Goal: Task Accomplishment & Management: Manage account settings

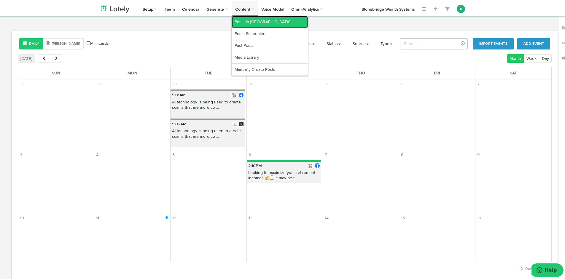
click at [248, 22] on link "Posts in [GEOGRAPHIC_DATA]" at bounding box center [270, 21] width 76 height 12
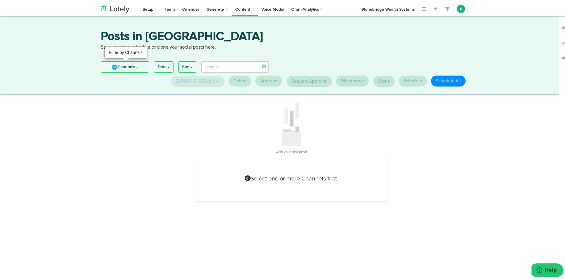
click at [142, 64] on link "0 Channels" at bounding box center [125, 66] width 48 height 11
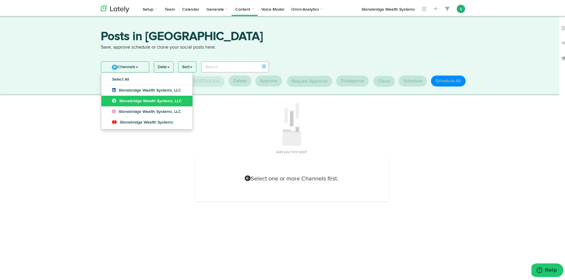
click at [122, 101] on span "Stonebridge Wealth Systems, LLC" at bounding box center [147, 100] width 70 height 4
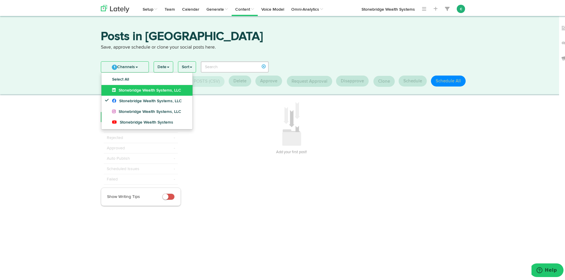
click at [112, 91] on icon at bounding box center [115, 89] width 7 height 4
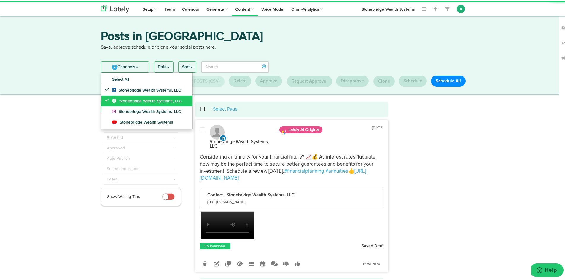
click at [105, 96] on link "Stonebridge Wealth Systems, LLC" at bounding box center [146, 100] width 91 height 11
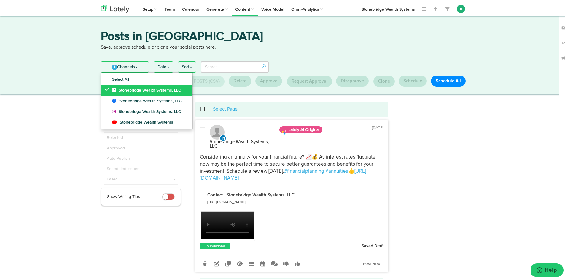
click at [107, 90] on icon at bounding box center [108, 88] width 7 height 4
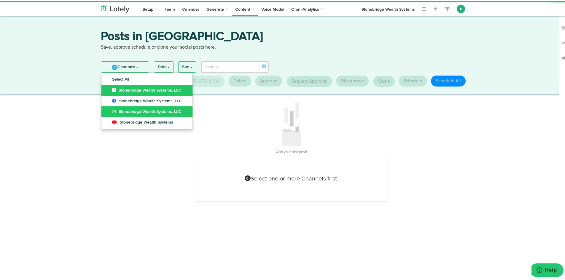
click at [133, 113] on link "Stonebridge Wealth Systems, LLC" at bounding box center [146, 110] width 91 height 11
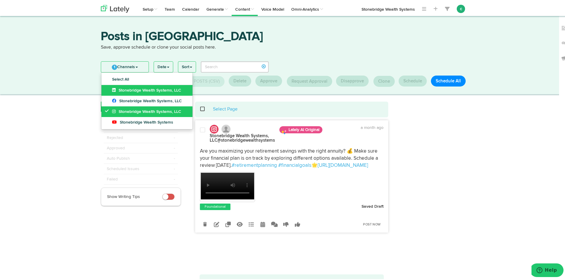
click at [105, 109] on icon at bounding box center [108, 110] width 7 height 4
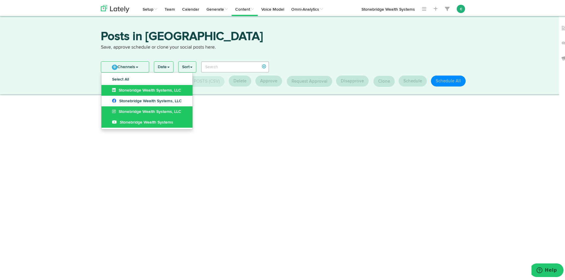
click at [130, 121] on span "Stonebridge Wealth Systems" at bounding box center [142, 121] width 61 height 4
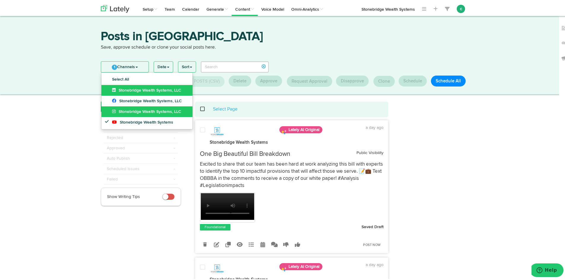
click at [113, 65] on span "1" at bounding box center [114, 66] width 5 height 5
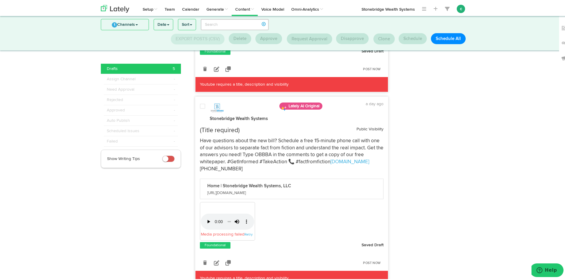
scroll to position [651, 0]
click at [248, 236] on link "Retry" at bounding box center [249, 234] width 8 height 4
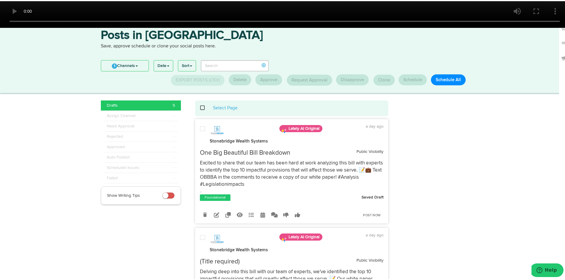
scroll to position [0, 0]
